Goal: Task Accomplishment & Management: Use online tool/utility

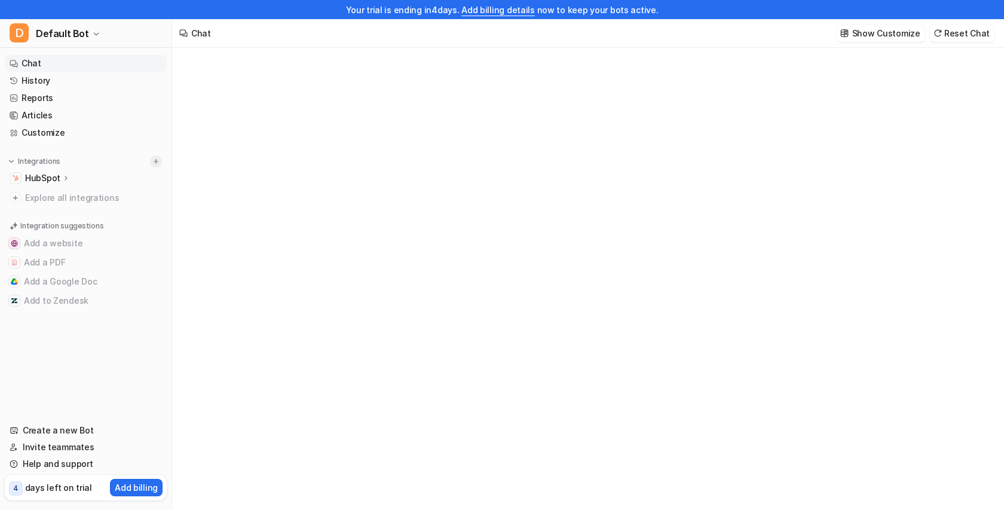
type textarea "**********"
click at [160, 163] on img at bounding box center [156, 161] width 8 height 8
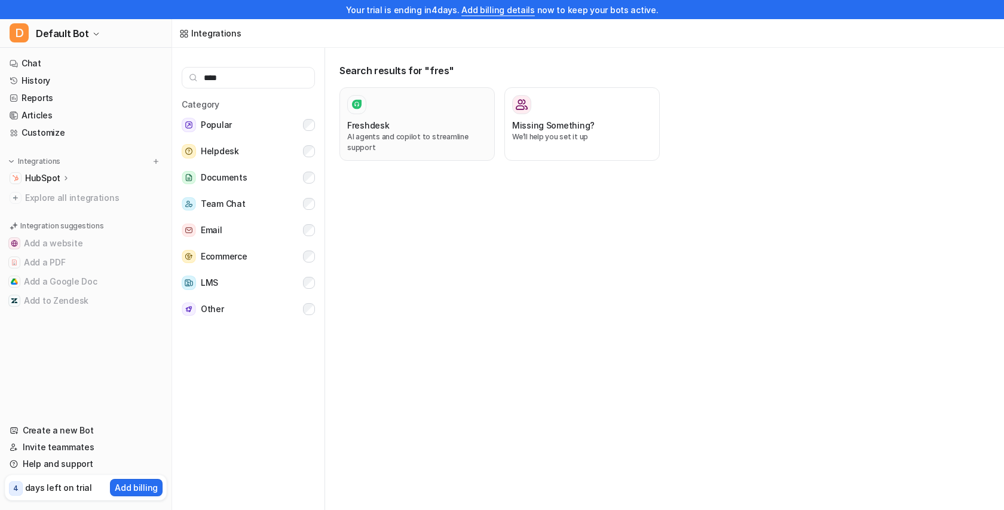
type input "****"
click at [393, 120] on div "Freshdesk" at bounding box center [417, 125] width 140 height 13
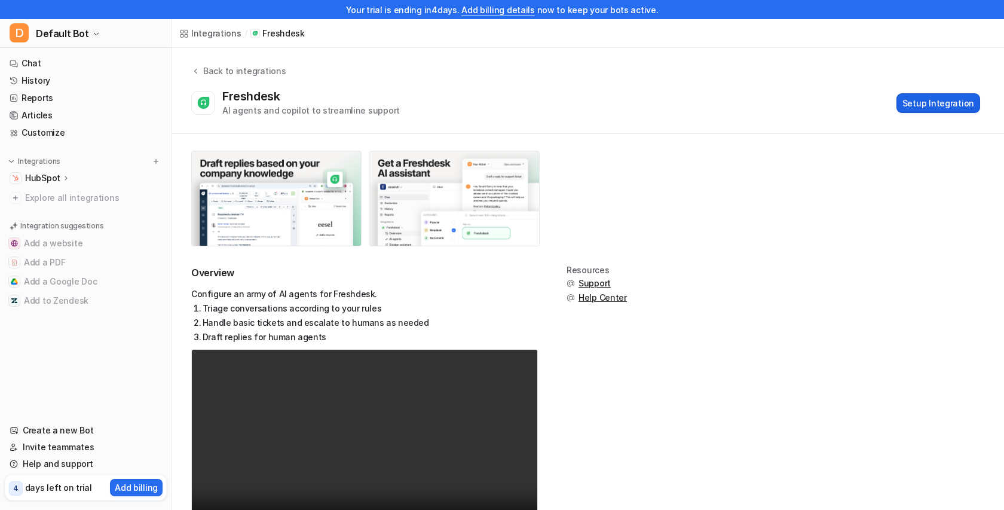
click at [936, 109] on button "Setup Integration" at bounding box center [939, 103] width 84 height 20
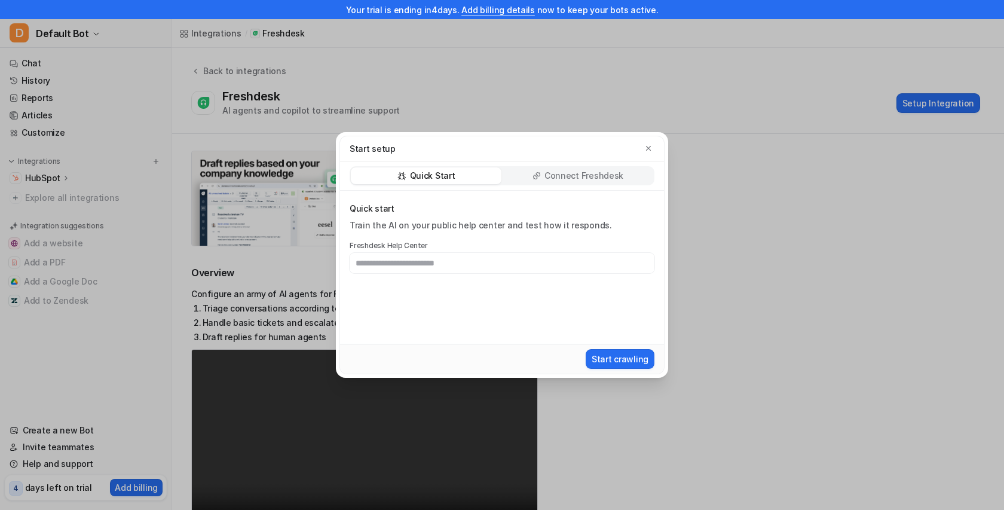
click at [599, 182] on div "Connect Freshdesk" at bounding box center [578, 175] width 151 height 17
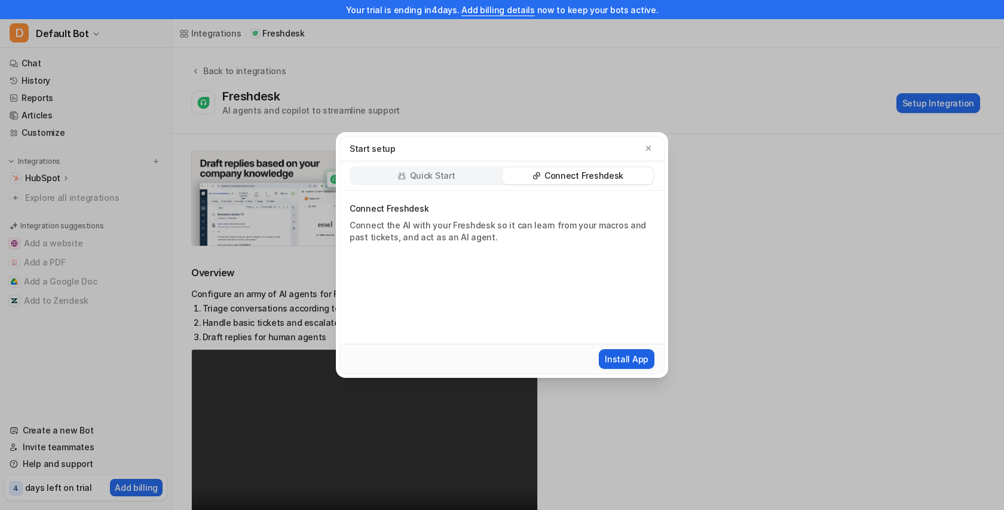
click at [634, 357] on button "Install App" at bounding box center [627, 359] width 56 height 20
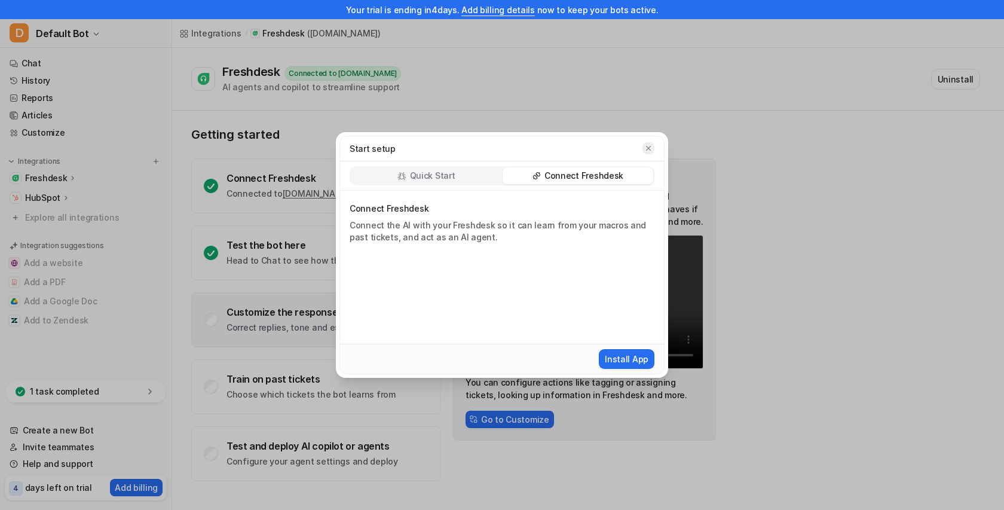
click at [646, 150] on icon "button" at bounding box center [648, 148] width 8 height 8
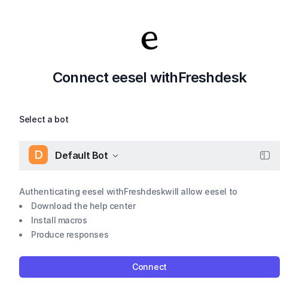
click at [106, 153] on div "D Default Bot" at bounding box center [74, 155] width 90 height 18
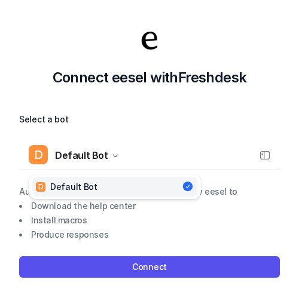
click at [238, 227] on div "Select a bot D Default Bot D Default Bot Authenticating eesel with Freshdesk wi…" at bounding box center [149, 195] width 261 height 166
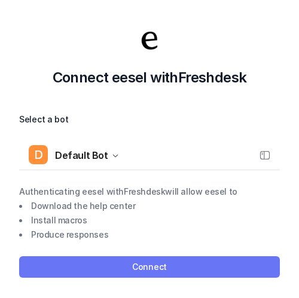
click at [191, 266] on button "Connect" at bounding box center [149, 267] width 261 height 22
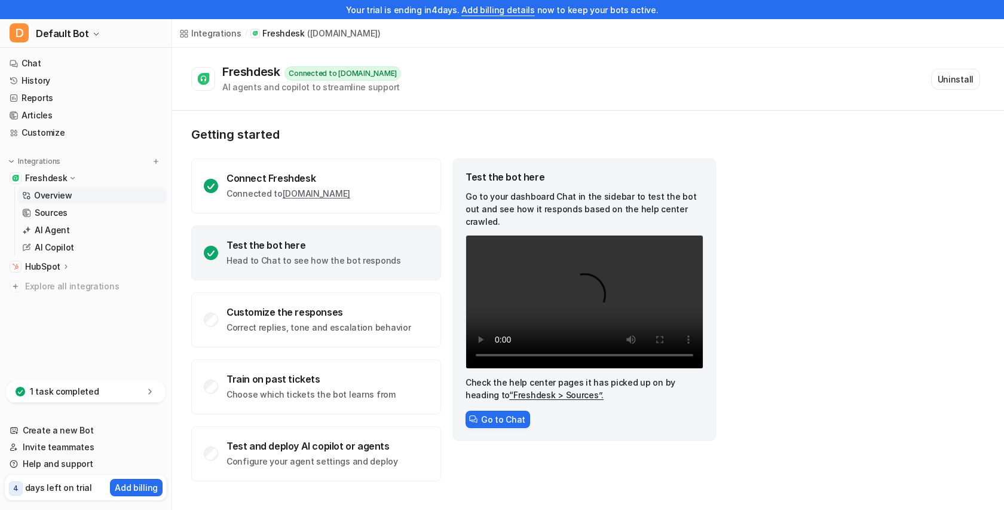
click at [151, 389] on icon at bounding box center [150, 392] width 12 height 12
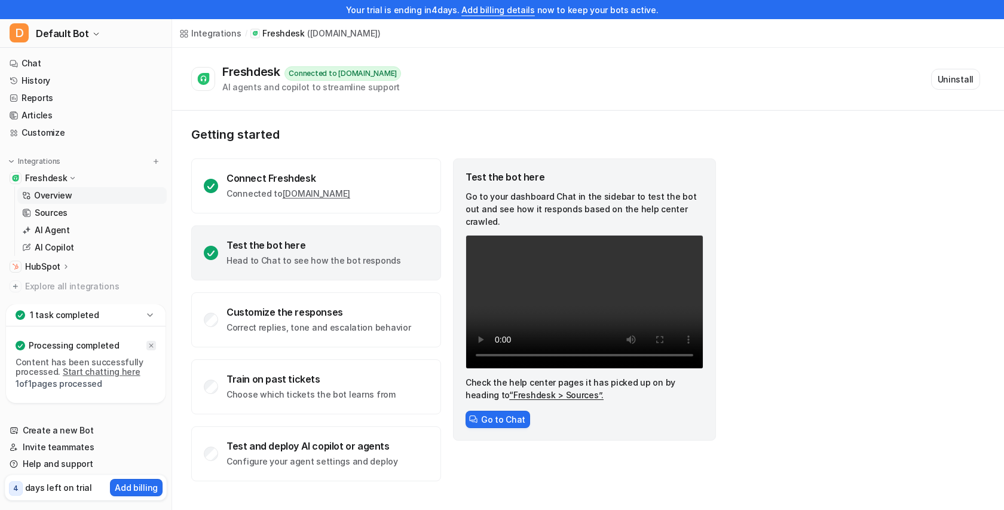
click at [151, 346] on icon at bounding box center [151, 345] width 7 height 7
click at [72, 227] on link "AI Agent" at bounding box center [91, 230] width 149 height 17
